Goal: Task Accomplishment & Management: Manage account settings

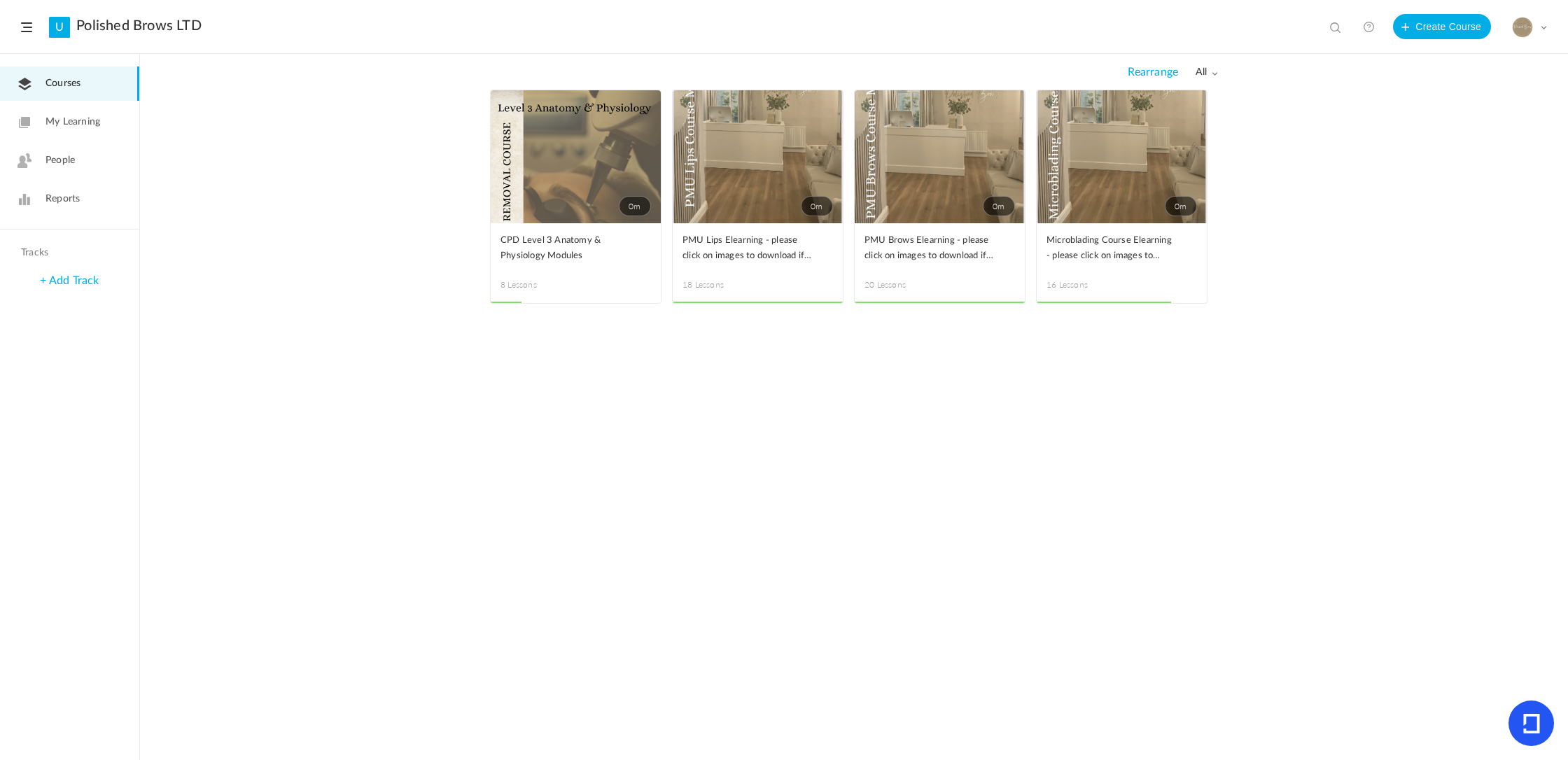
click at [76, 148] on link "People" at bounding box center [69, 161] width 139 height 34
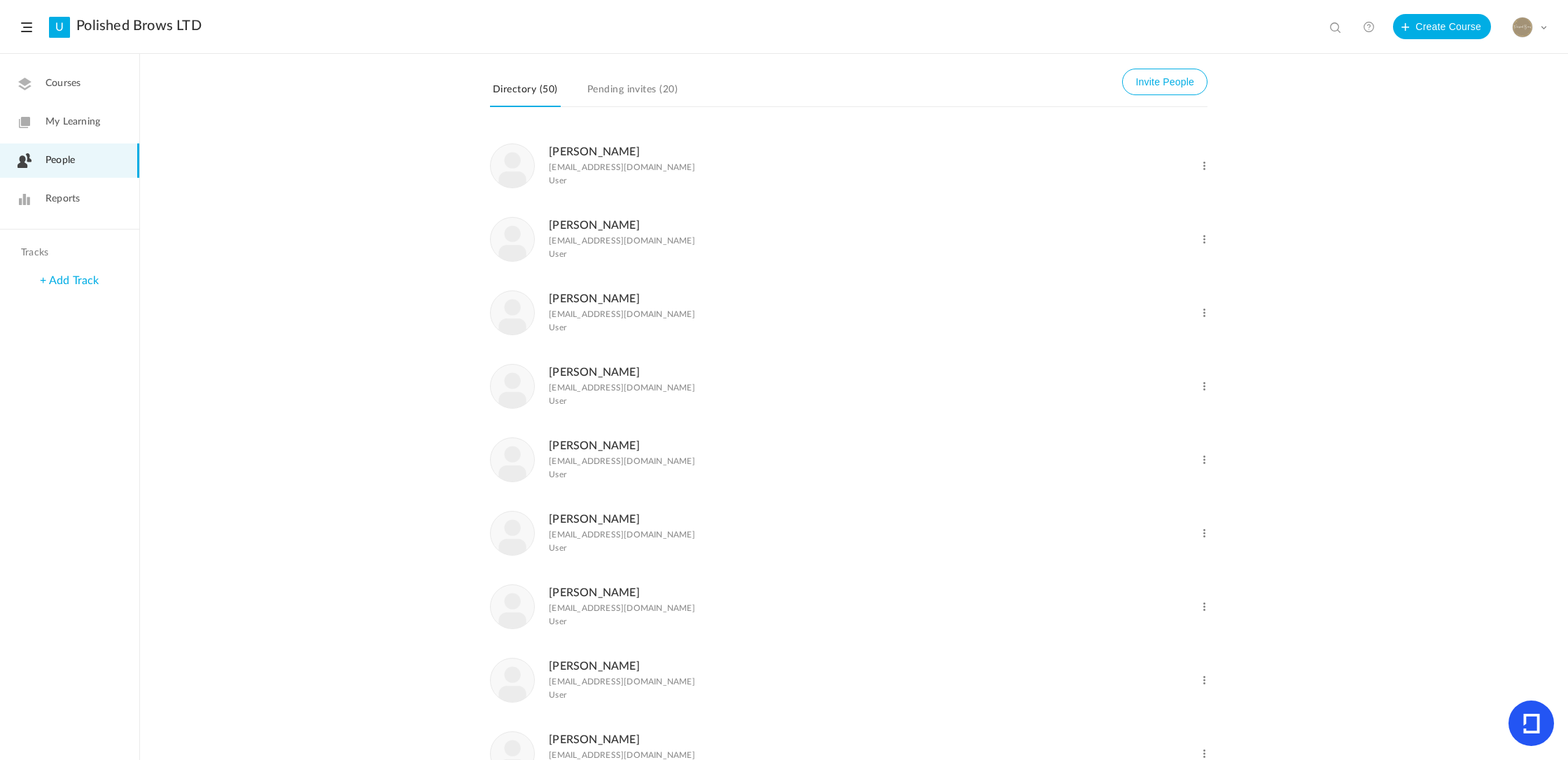
click at [1193, 318] on div "Change Role Delete User" at bounding box center [1158, 305] width 101 height 30
click at [1201, 317] on span at bounding box center [1204, 313] width 13 height 13
click at [1159, 366] on link "Delete User" at bounding box center [1158, 370] width 104 height 26
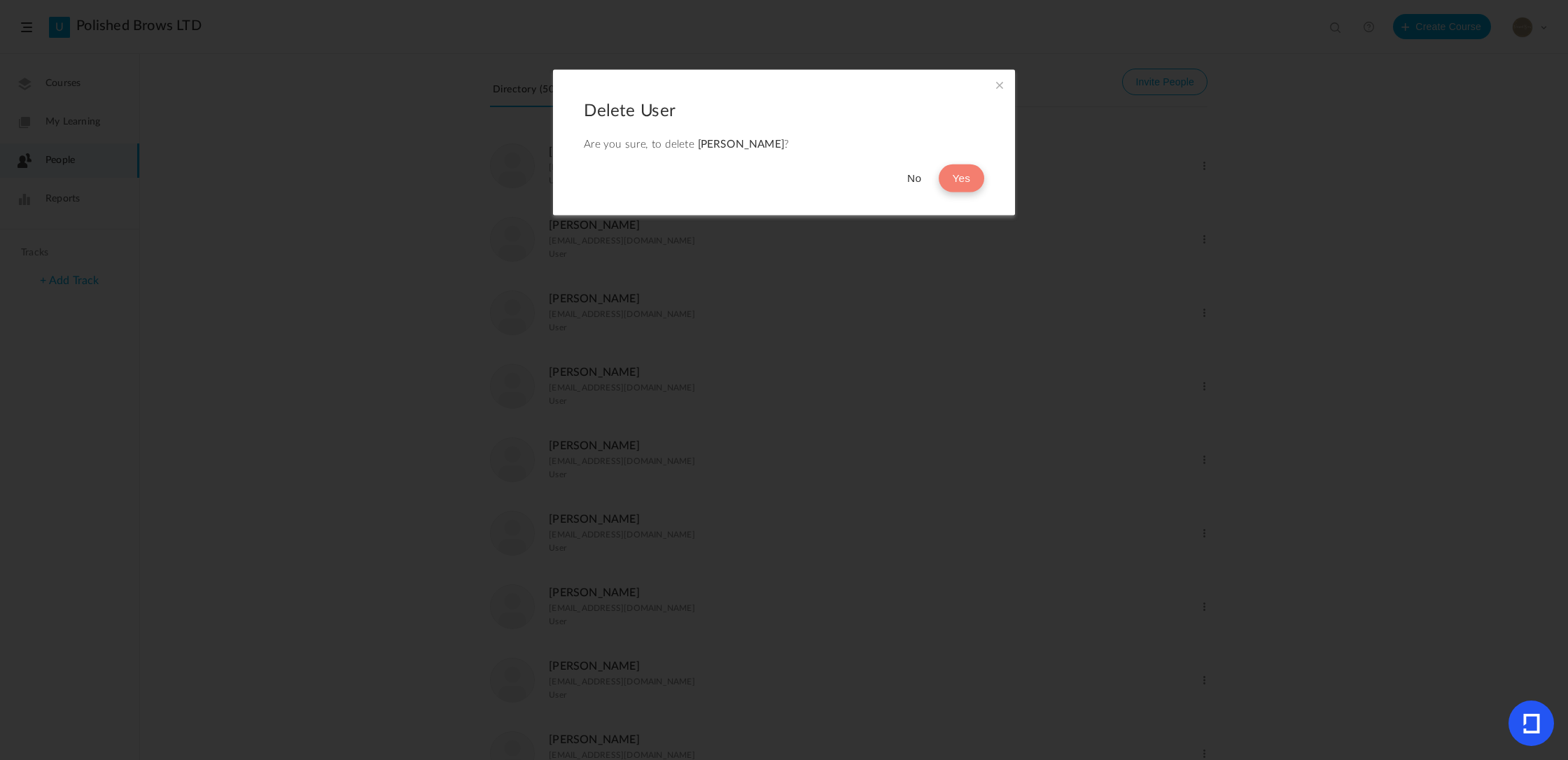
click at [979, 178] on button "Yes" at bounding box center [962, 178] width 46 height 28
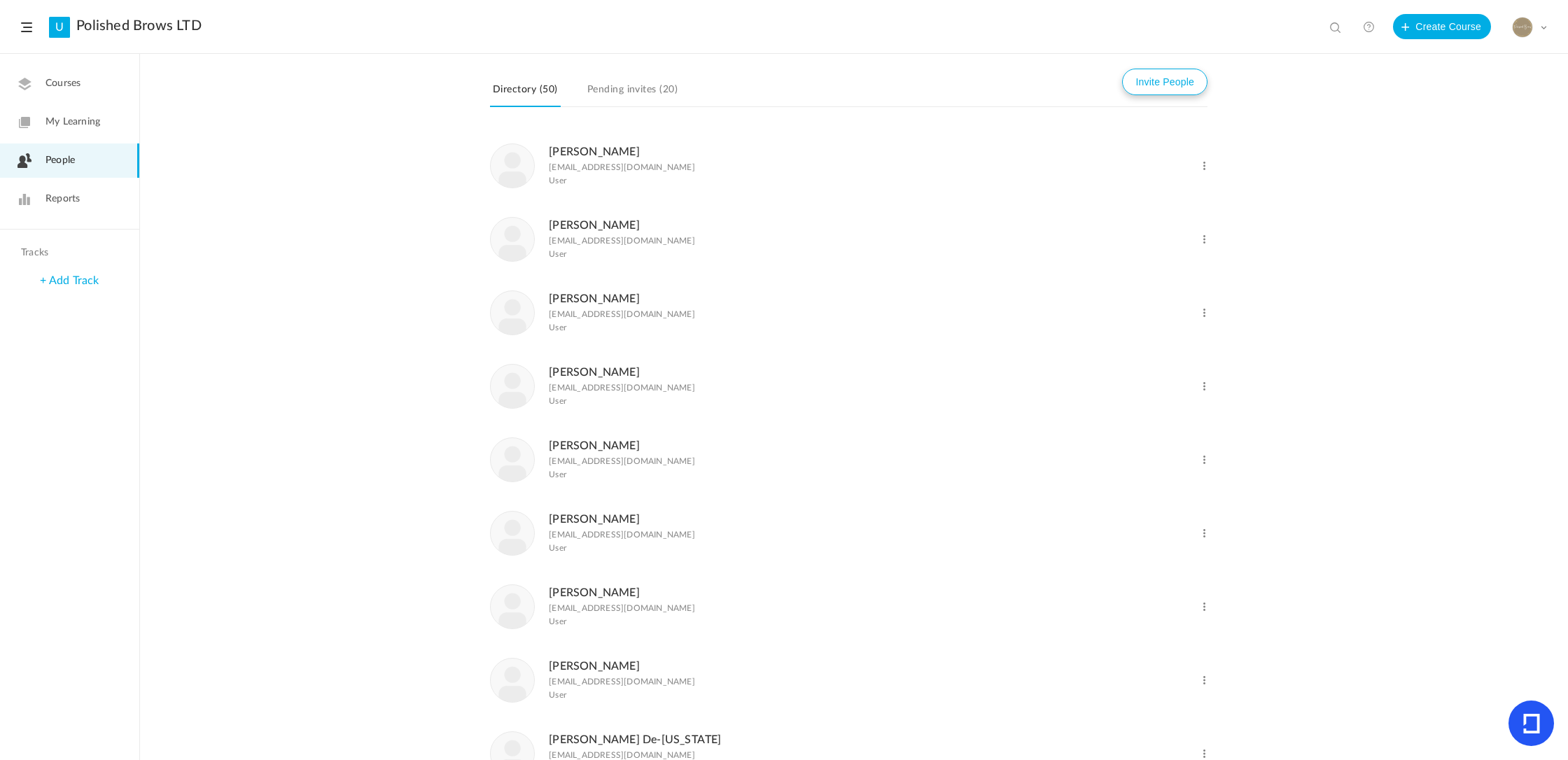
click at [1150, 91] on button "Invite People" at bounding box center [1164, 82] width 86 height 27
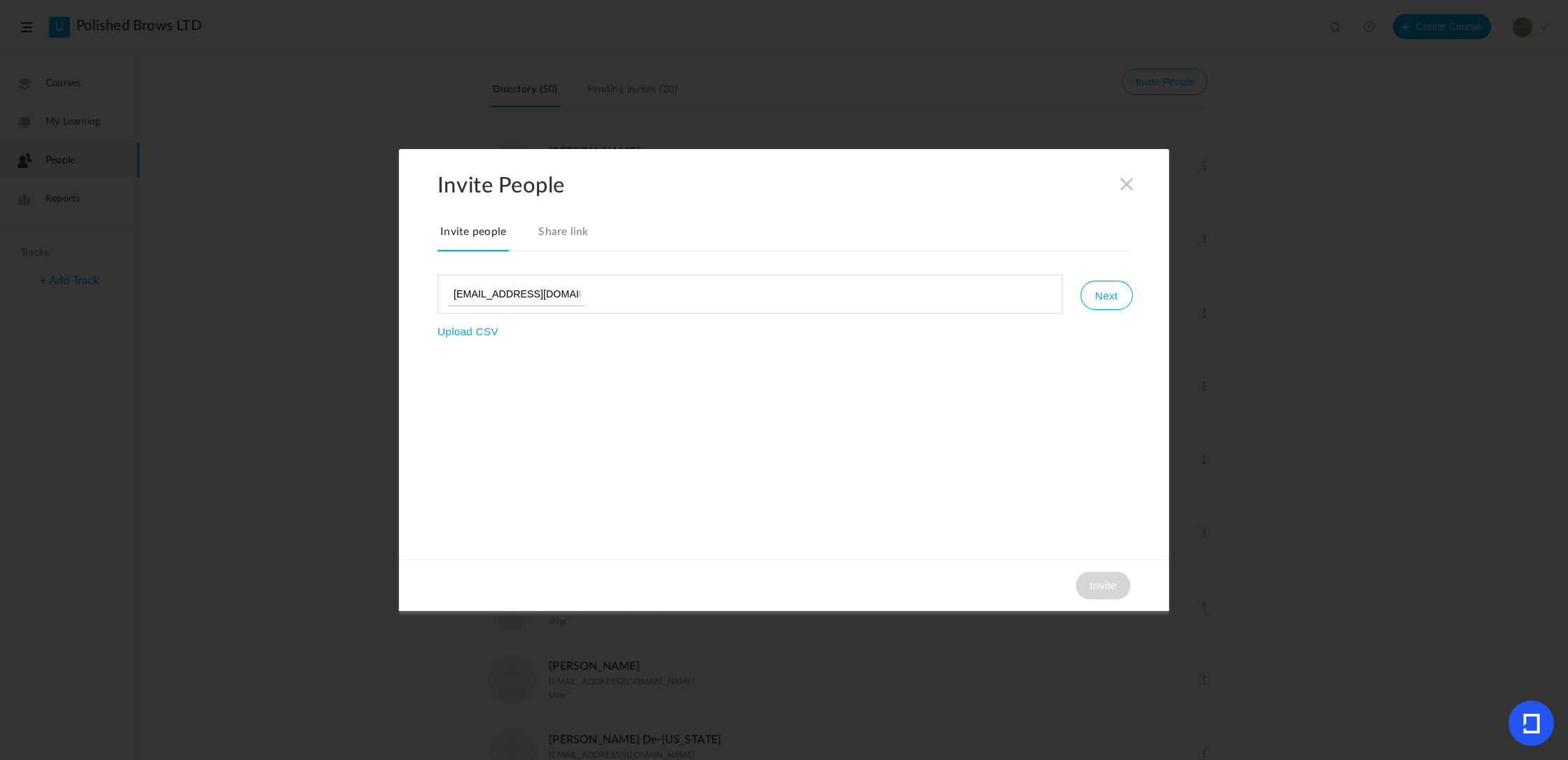
scroll to position [0, 3]
type input "[EMAIL_ADDRESS][DOMAIN_NAME]"
drag, startPoint x: 1102, startPoint y: 303, endPoint x: 1102, endPoint y: 330, distance: 27.0
click at [1102, 303] on button "Next" at bounding box center [1105, 295] width 51 height 30
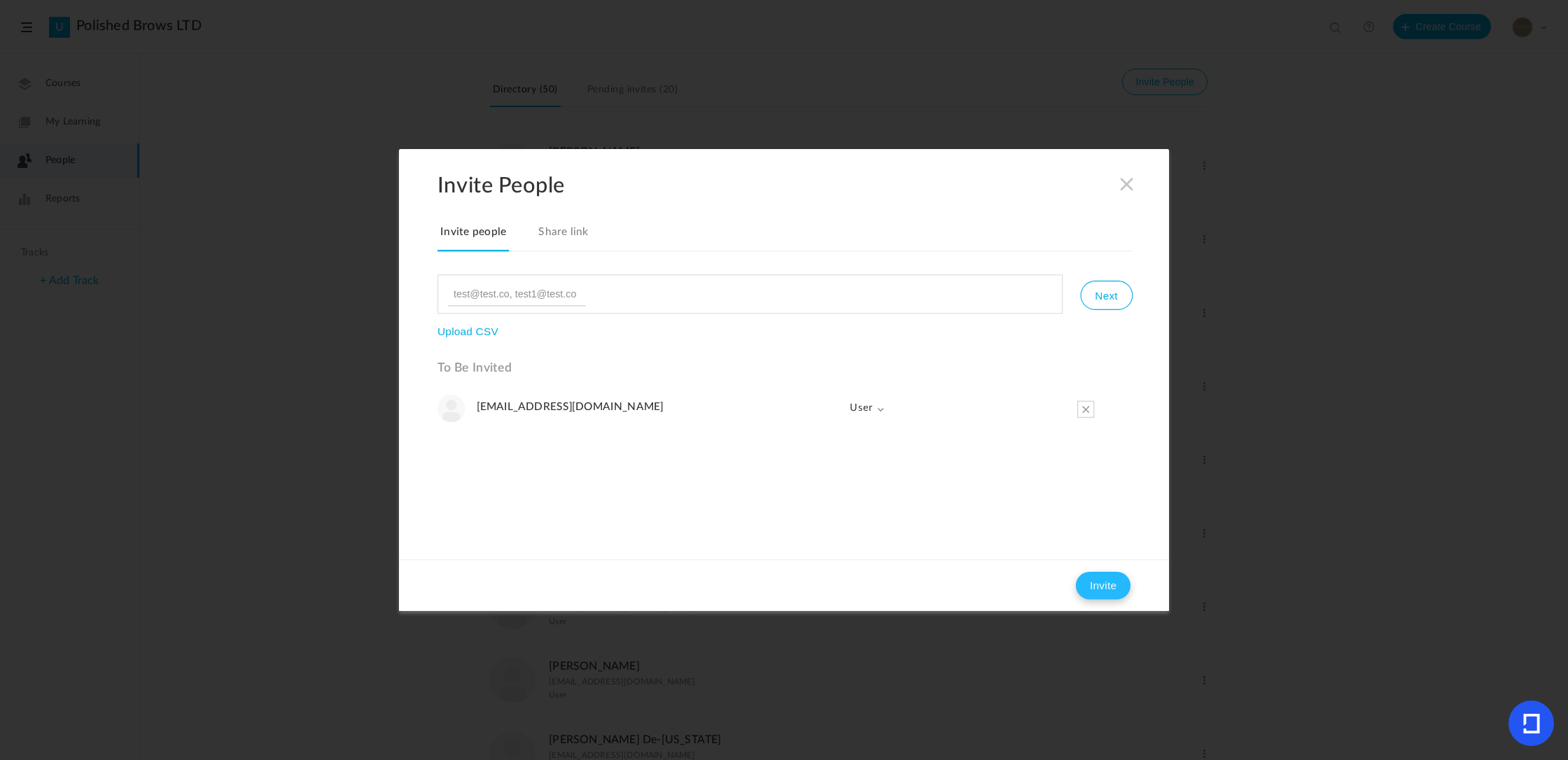
click at [1088, 586] on button "Invite" at bounding box center [1102, 586] width 54 height 28
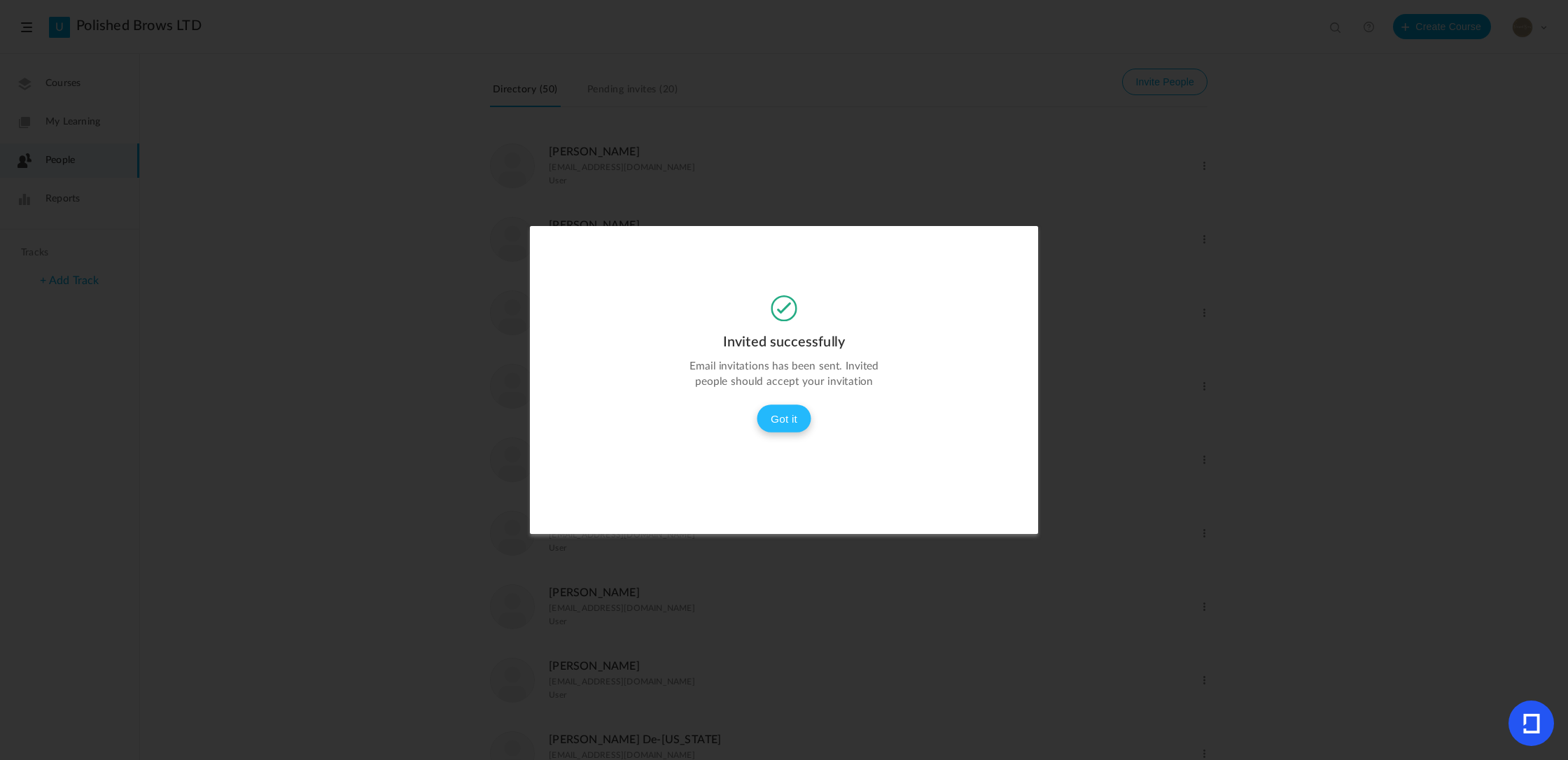
click at [789, 410] on button "Got it" at bounding box center [784, 418] width 54 height 28
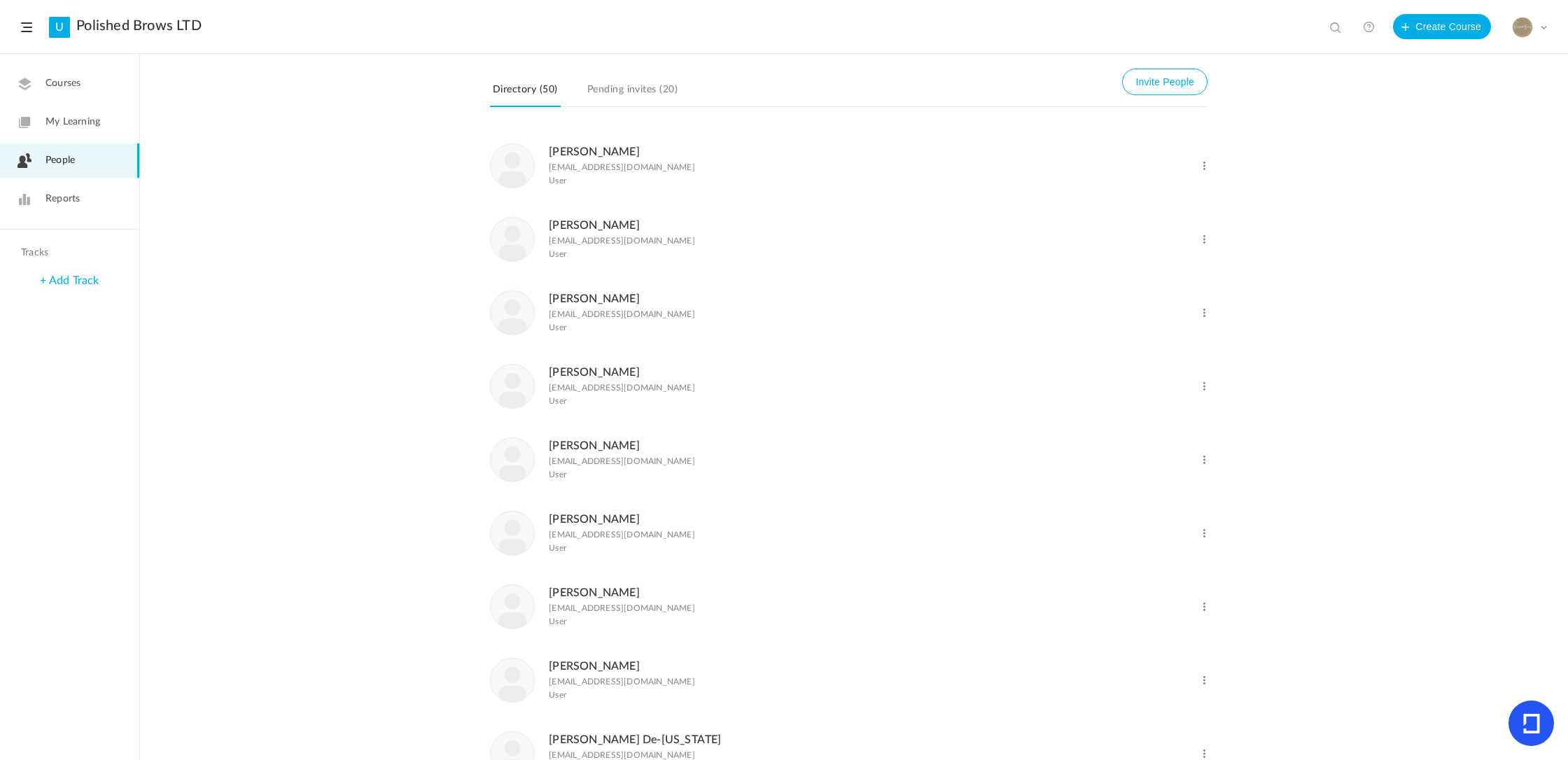
drag, startPoint x: 1541, startPoint y: 28, endPoint x: 1537, endPoint y: 47, distance: 19.4
click at [1541, 28] on span at bounding box center [1542, 27] width 7 height 7
click at [1459, 169] on link "Logout" at bounding box center [1480, 165] width 131 height 26
